Goal: Find specific page/section: Find specific page/section

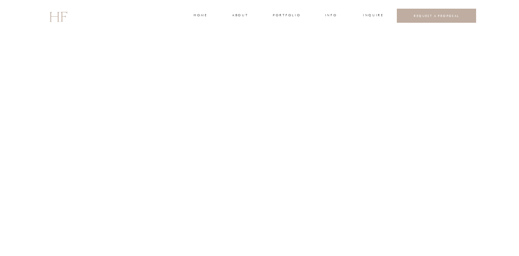
scroll to position [926, 0]
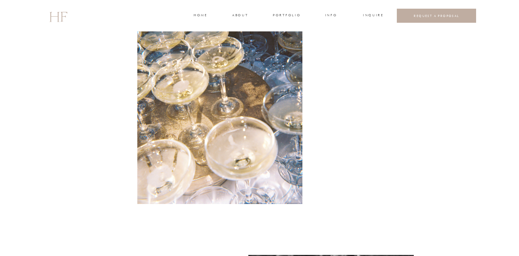
click at [293, 14] on h3 "portfolio" at bounding box center [286, 16] width 27 height 6
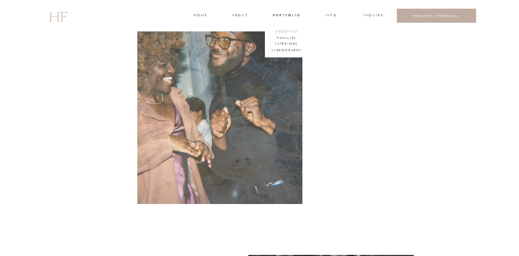
click at [288, 31] on h3 "WEDDINGS" at bounding box center [286, 32] width 25 height 6
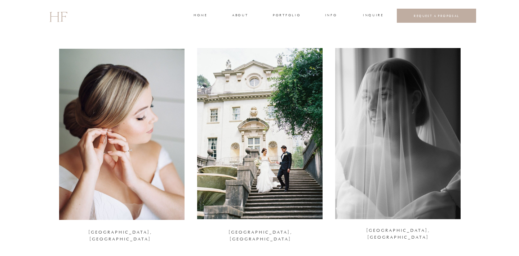
scroll to position [892, 0]
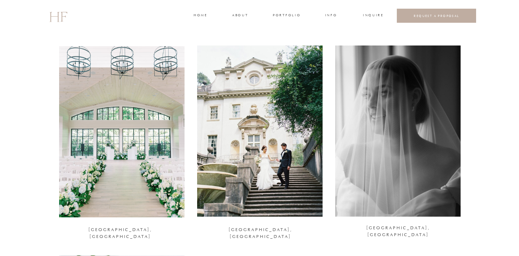
click at [277, 150] on div at bounding box center [259, 130] width 125 height 171
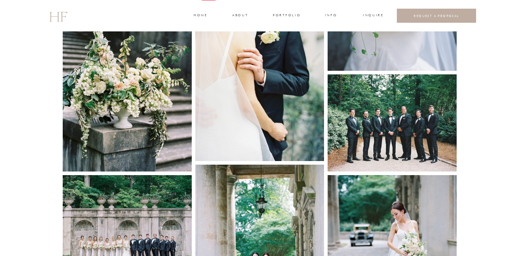
scroll to position [878, 0]
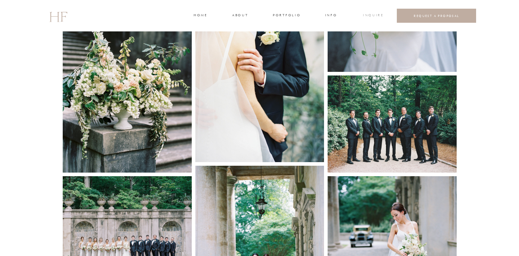
click at [375, 14] on h3 "INQUIRE" at bounding box center [372, 16] width 19 height 6
